Goal: Find specific page/section

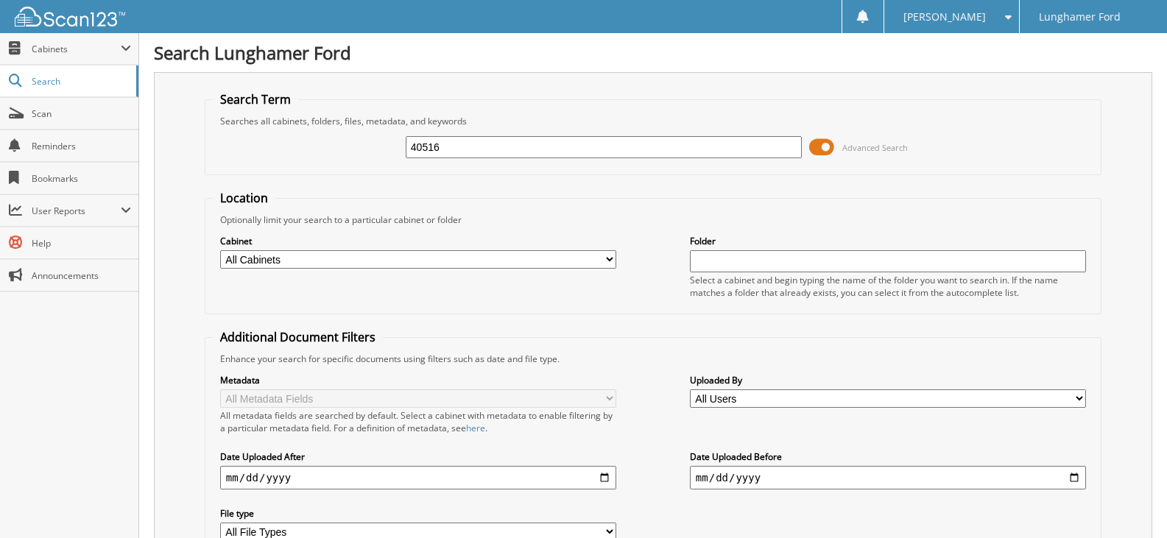
type input "40516"
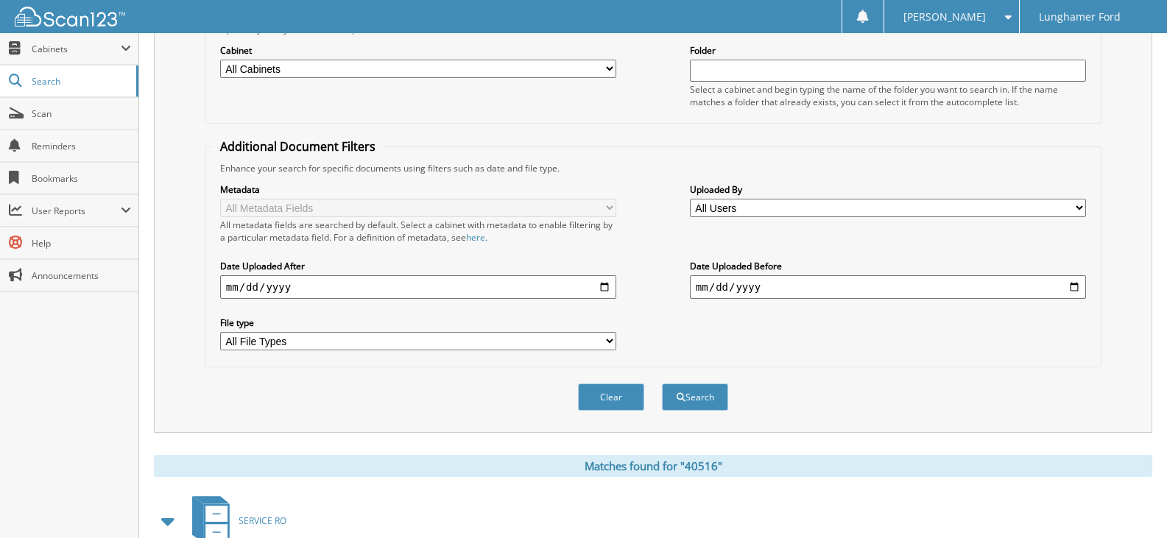
scroll to position [442, 0]
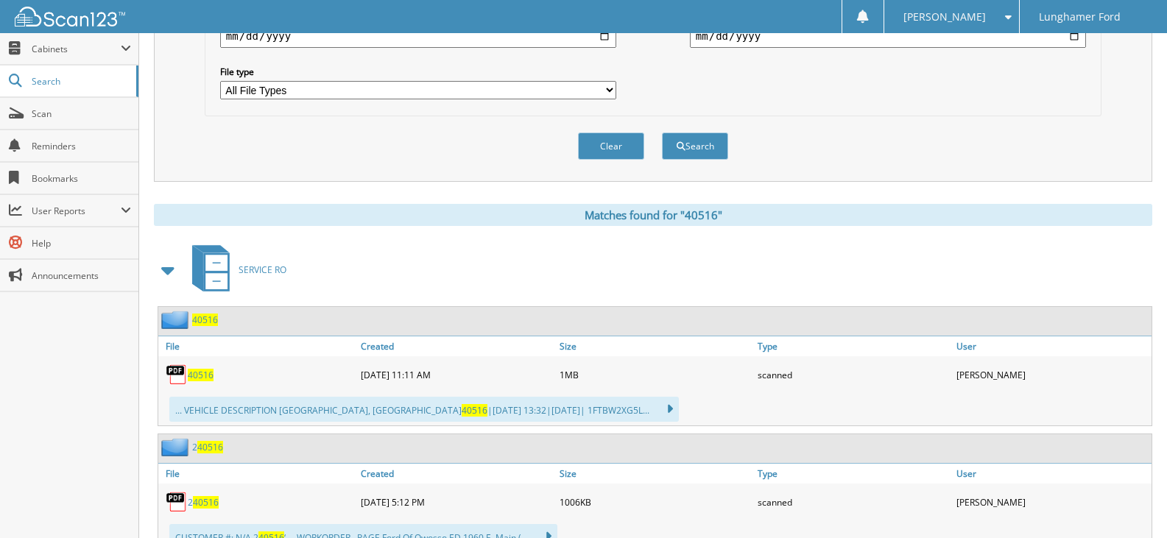
click at [200, 379] on span "40516" at bounding box center [201, 375] width 26 height 13
click at [205, 320] on span "40516" at bounding box center [205, 320] width 26 height 13
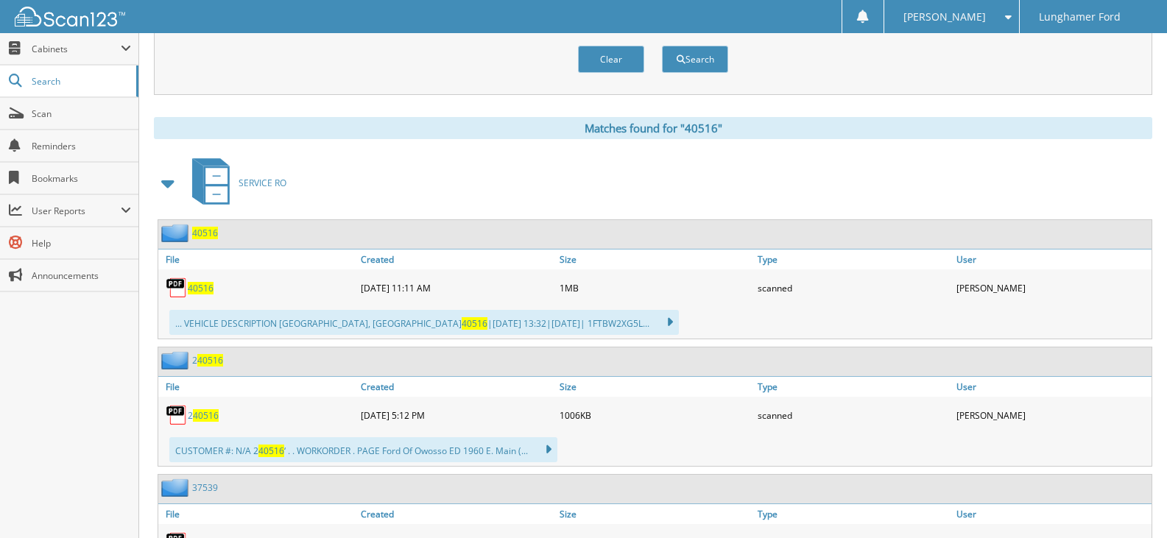
scroll to position [589, 0]
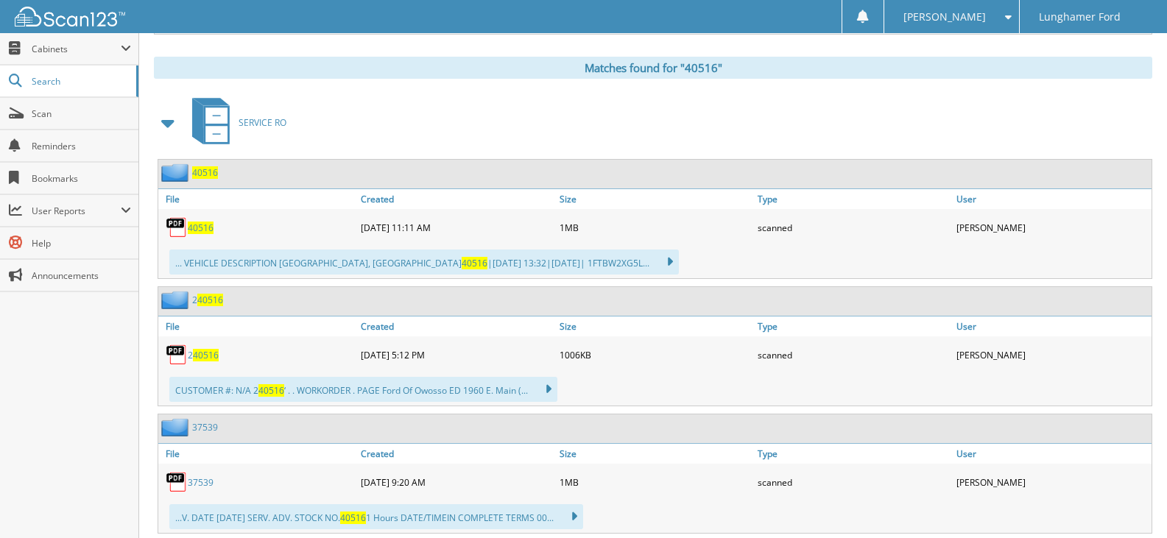
click at [204, 357] on span "40516" at bounding box center [206, 355] width 26 height 13
click at [203, 303] on span "40516" at bounding box center [210, 300] width 26 height 13
